Goal: Task Accomplishment & Management: Use online tool/utility

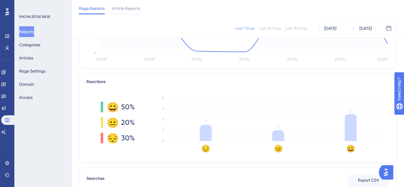
scroll to position [120, 0]
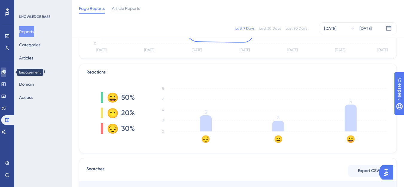
click at [6, 70] on icon at bounding box center [3, 72] width 5 height 5
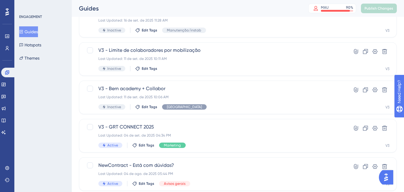
scroll to position [90, 0]
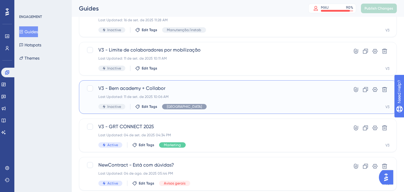
click at [137, 90] on span "V3 - Bern academy + Collabor" at bounding box center [213, 88] width 231 height 7
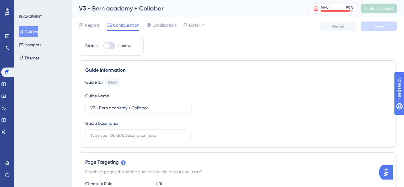
click at [106, 43] on div at bounding box center [107, 46] width 6 height 6
click at [103, 46] on input "Inactive" at bounding box center [103, 46] width 0 height 0
click at [110, 47] on div at bounding box center [111, 46] width 6 height 6
click at [103, 46] on input "Active" at bounding box center [103, 46] width 0 height 0
checkbox input "false"
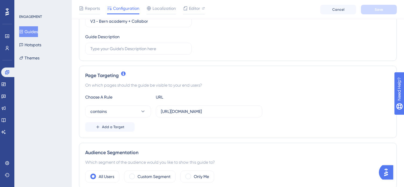
scroll to position [90, 0]
click at [198, 114] on label "[URL][DOMAIN_NAME]" at bounding box center [209, 111] width 106 height 12
click at [198, 114] on input "[URL][DOMAIN_NAME]" at bounding box center [209, 111] width 96 height 7
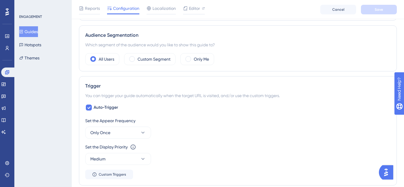
scroll to position [209, 0]
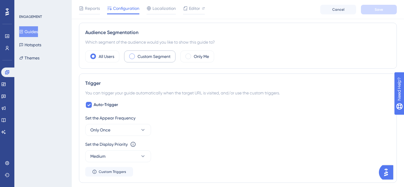
click at [135, 53] on div "Custom Segment" at bounding box center [149, 56] width 51 height 12
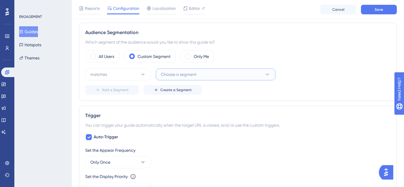
click at [171, 73] on span "Choose a segment" at bounding box center [179, 74] width 36 height 7
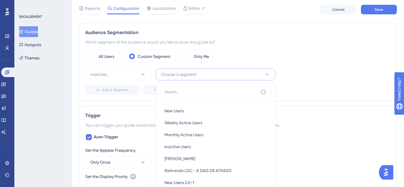
scroll to position [258, 0]
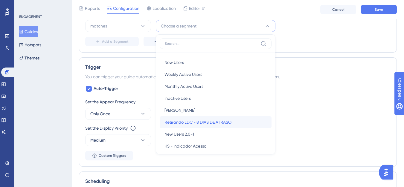
click at [202, 124] on span "Retirando LDC - 8 DIAS DE ATRASO" at bounding box center [197, 122] width 67 height 7
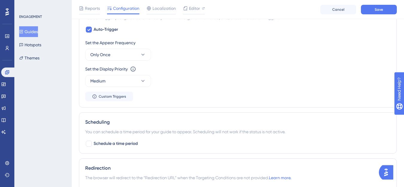
scroll to position [317, 0]
click at [130, 58] on button "Only Once" at bounding box center [118, 54] width 66 height 12
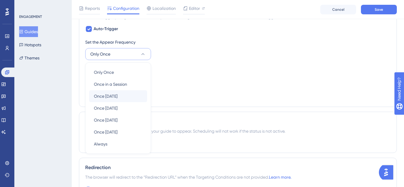
scroll to position [332, 0]
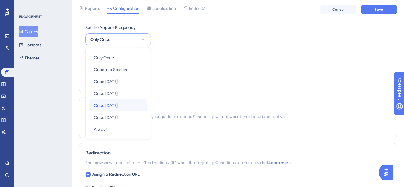
click at [117, 108] on span "Once [DATE]" at bounding box center [106, 105] width 24 height 7
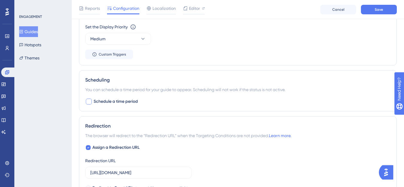
scroll to position [422, 0]
click at [121, 40] on button "Medium" at bounding box center [118, 38] width 66 height 12
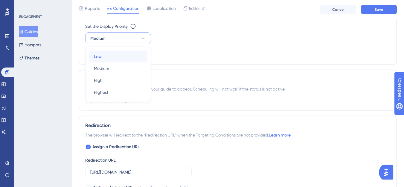
click at [107, 58] on div "Low Low" at bounding box center [118, 56] width 48 height 12
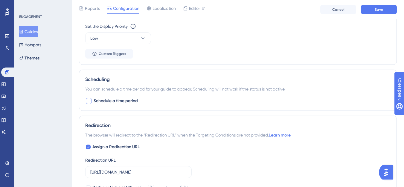
click at [93, 100] on label "Schedule a time period" at bounding box center [111, 100] width 53 height 7
checkbox input "true"
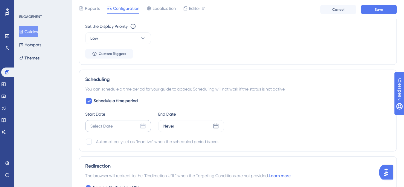
drag, startPoint x: 109, startPoint y: 119, endPoint x: 105, endPoint y: 124, distance: 6.8
click at [109, 120] on div "Start Date Select Date" at bounding box center [118, 122] width 66 height 22
click at [104, 125] on div "Select Date" at bounding box center [101, 125] width 22 height 7
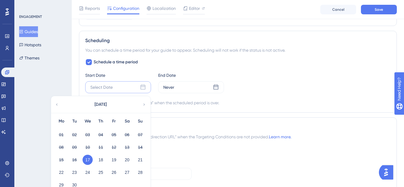
scroll to position [511, 0]
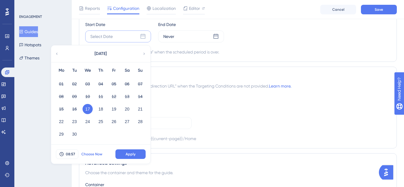
click at [83, 153] on span "Choose Now" at bounding box center [91, 154] width 21 height 5
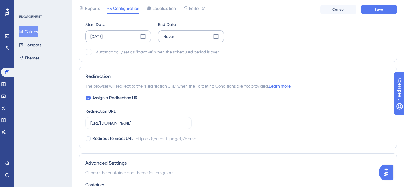
click at [186, 36] on div "Never" at bounding box center [191, 36] width 66 height 12
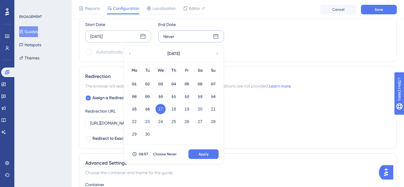
click at [217, 55] on icon at bounding box center [217, 53] width 4 height 5
click at [203, 96] on button "11" at bounding box center [200, 96] width 10 height 10
click at [193, 156] on button "Apply" at bounding box center [203, 154] width 30 height 10
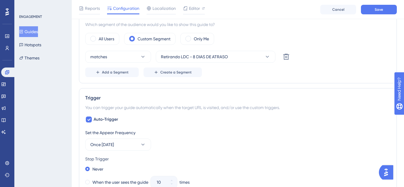
scroll to position [226, 0]
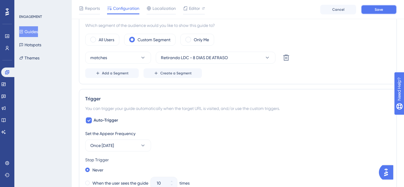
click at [378, 11] on span "Save" at bounding box center [378, 9] width 8 height 5
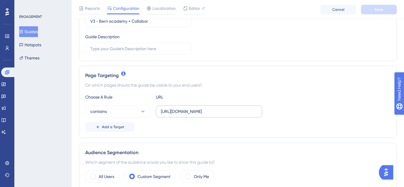
scroll to position [90, 0]
click at [200, 104] on div "Choose A Rule URL contains [URL][DOMAIN_NAME] Add a Target" at bounding box center [237, 112] width 305 height 38
click at [200, 107] on label "[URL][DOMAIN_NAME]" at bounding box center [209, 111] width 106 height 12
click at [200, 108] on input "[URL][DOMAIN_NAME]" at bounding box center [209, 111] width 96 height 7
click at [200, 107] on label "[URL][DOMAIN_NAME]" at bounding box center [209, 111] width 106 height 12
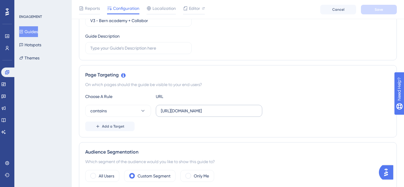
click at [200, 108] on input "[URL][DOMAIN_NAME]" at bounding box center [209, 111] width 96 height 7
click at [200, 107] on label "[URL][DOMAIN_NAME]" at bounding box center [209, 111] width 106 height 12
click at [200, 108] on input "[URL][DOMAIN_NAME]" at bounding box center [209, 111] width 96 height 7
click at [200, 107] on label "[URL][DOMAIN_NAME]" at bounding box center [209, 111] width 106 height 12
click at [200, 108] on input "[URL][DOMAIN_NAME]" at bounding box center [209, 111] width 96 height 7
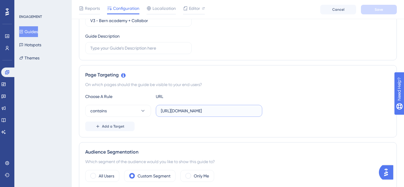
click at [203, 109] on input "[URL][DOMAIN_NAME]" at bounding box center [209, 111] width 96 height 7
paste input "AtualizarColaborador?TipoCompetencia=1"
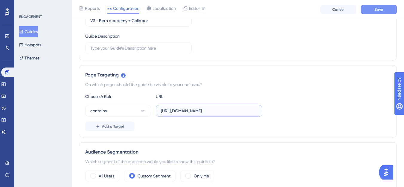
type input "[URL][DOMAIN_NAME]"
click at [361, 11] on button "Save" at bounding box center [379, 10] width 36 height 10
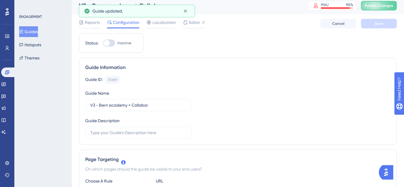
scroll to position [0, 0]
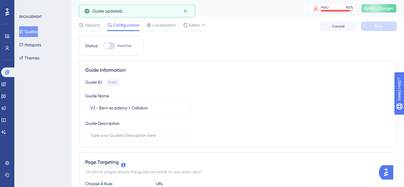
click at [378, 11] on button "Publish Changes" at bounding box center [379, 9] width 36 height 10
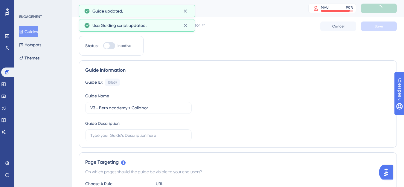
click at [108, 45] on div at bounding box center [107, 46] width 6 height 6
click at [103, 46] on input "Inactive" at bounding box center [103, 46] width 0 height 0
checkbox input "true"
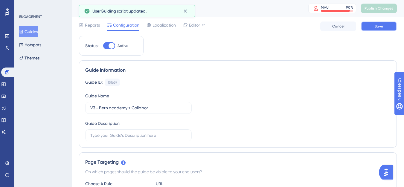
click at [379, 28] on span "Save" at bounding box center [378, 26] width 8 height 5
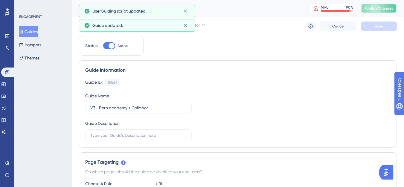
click at [382, 10] on span "Publish Changes" at bounding box center [378, 8] width 29 height 5
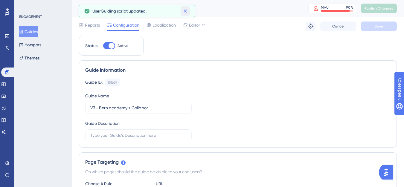
click at [187, 13] on icon at bounding box center [185, 11] width 6 height 6
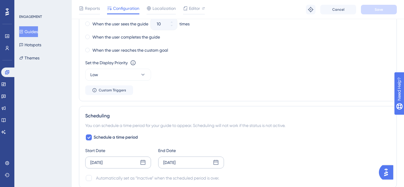
scroll to position [388, 0]
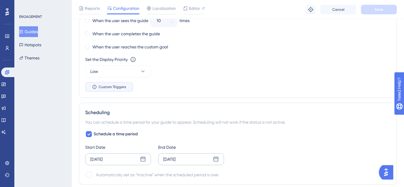
click at [103, 86] on span "Custom Triggers" at bounding box center [112, 87] width 27 height 5
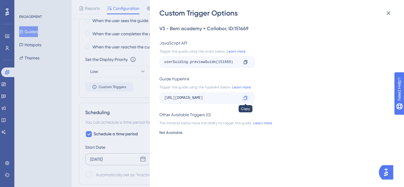
click at [242, 96] on div at bounding box center [246, 98] width 10 height 10
